Goal: Task Accomplishment & Management: Use online tool/utility

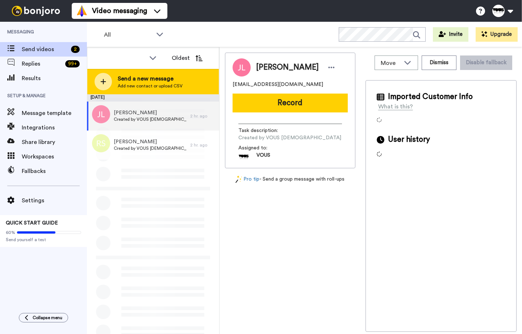
click at [150, 83] on span "Add new contact or upload CSV" at bounding box center [150, 86] width 65 height 6
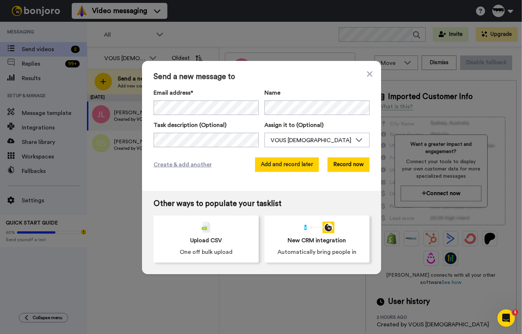
click at [291, 165] on button "Add and record later" at bounding box center [287, 164] width 64 height 14
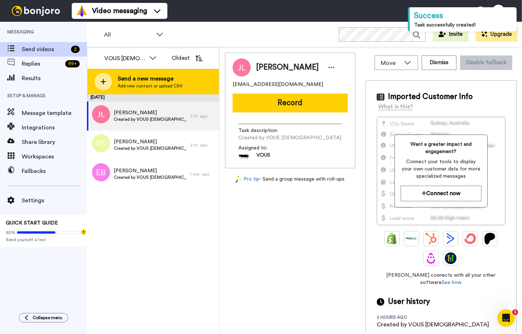
click at [129, 88] on span "Add new contact or upload CSV" at bounding box center [150, 86] width 65 height 6
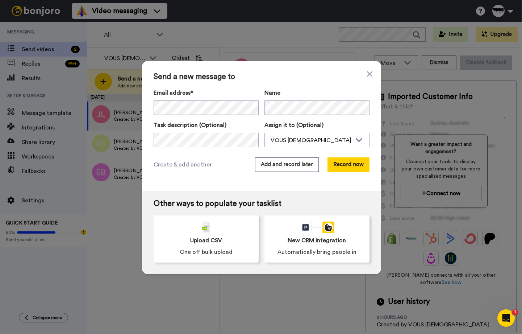
click at [293, 99] on div "Name" at bounding box center [317, 101] width 105 height 26
click at [299, 166] on button "Add and record later" at bounding box center [287, 164] width 64 height 14
